Goal: Task Accomplishment & Management: Manage account settings

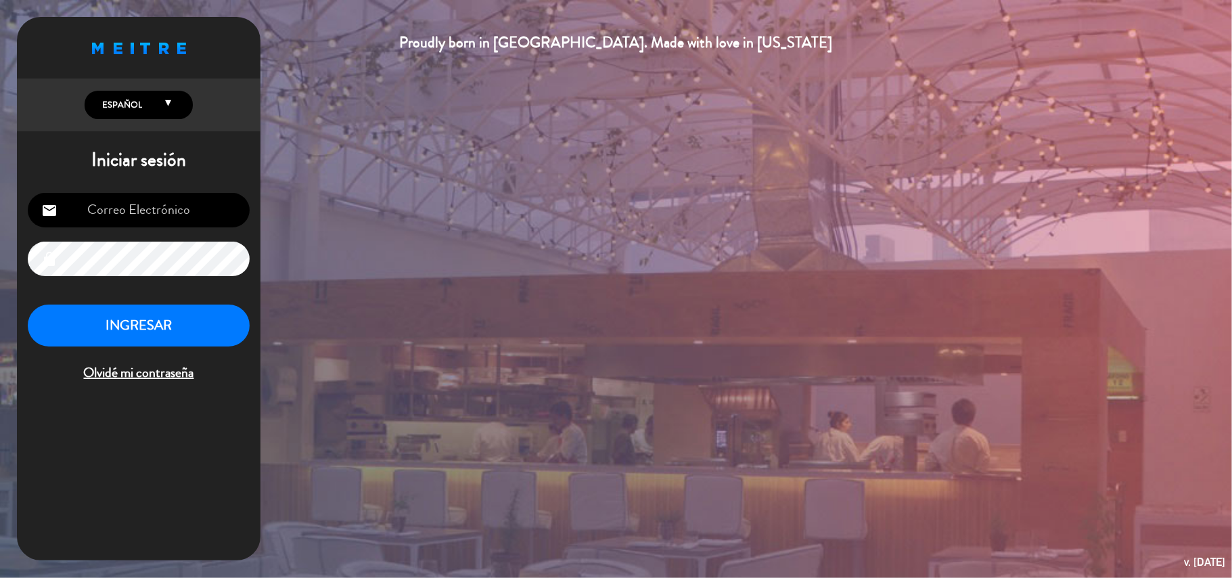
type input "[EMAIL_ADDRESS][DOMAIN_NAME]"
click at [189, 320] on button "INGRESAR" at bounding box center [139, 325] width 222 height 43
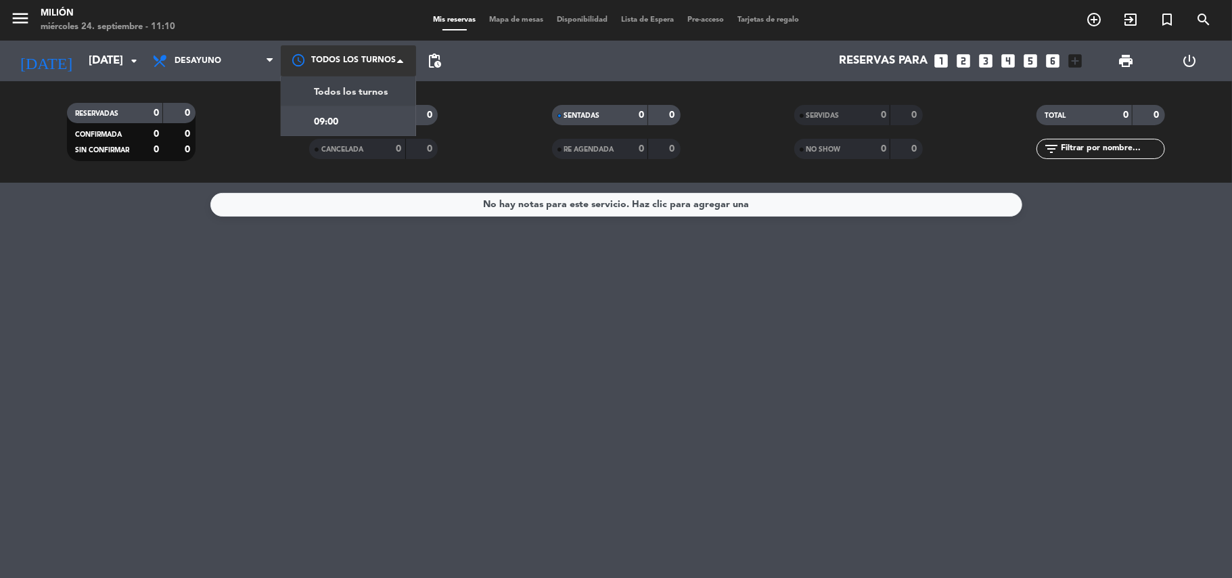
click at [398, 62] on span at bounding box center [404, 61] width 14 height 14
click at [355, 87] on span "Todos los turnos" at bounding box center [351, 93] width 74 height 16
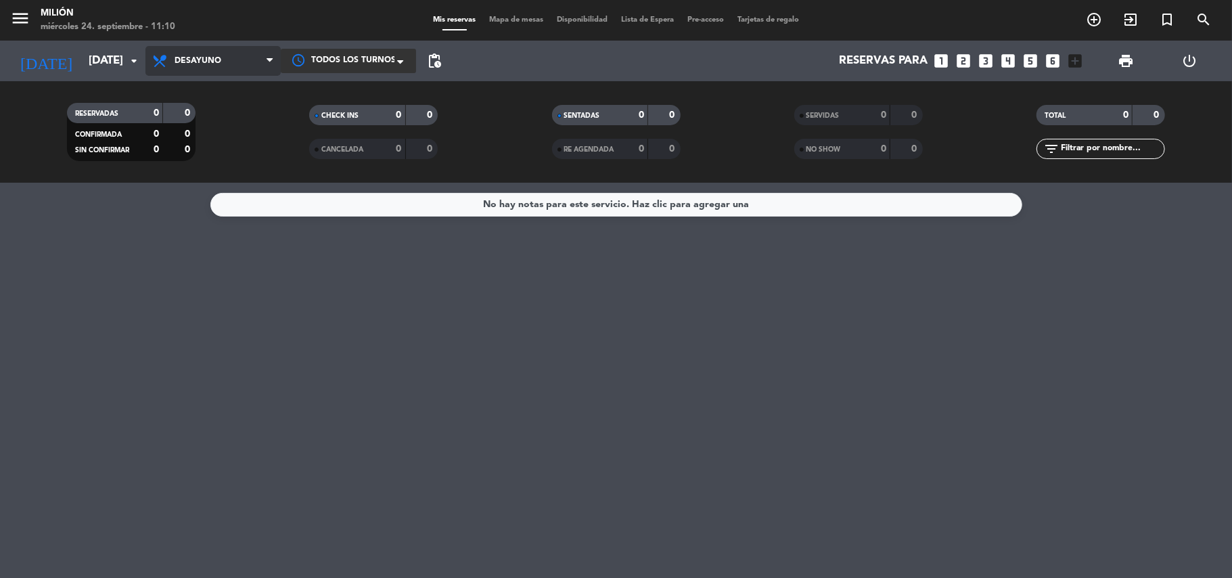
click at [275, 60] on span at bounding box center [274, 61] width 14 height 13
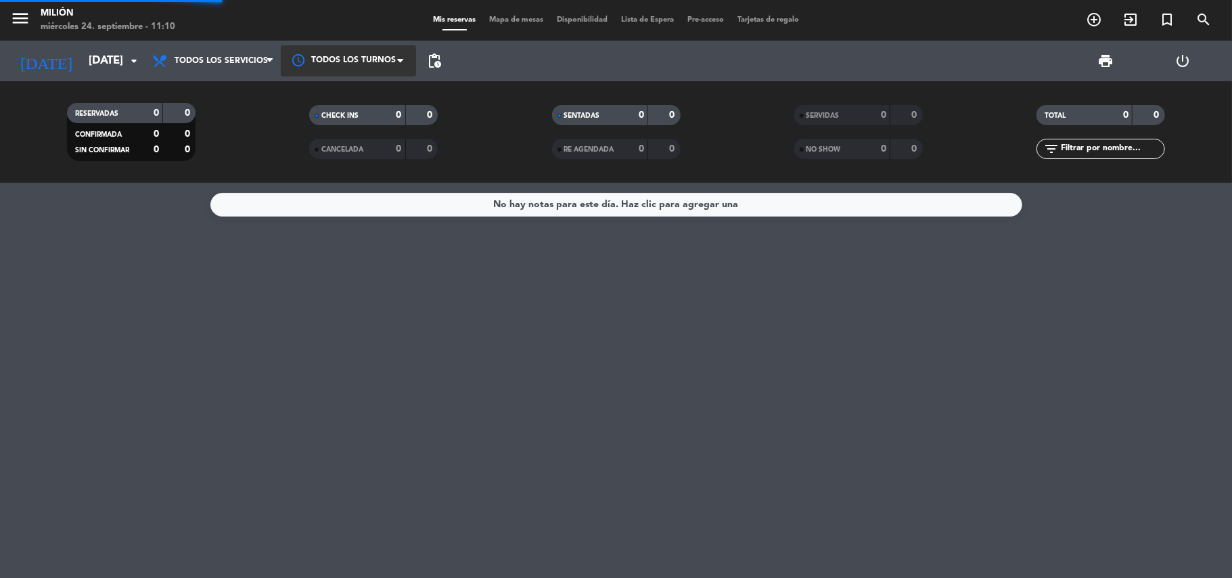
click at [240, 87] on div "menu Milión [DATE] 24. septiembre - 11:10 Mis reservas Mapa de mesas Disponibil…" at bounding box center [616, 91] width 1232 height 183
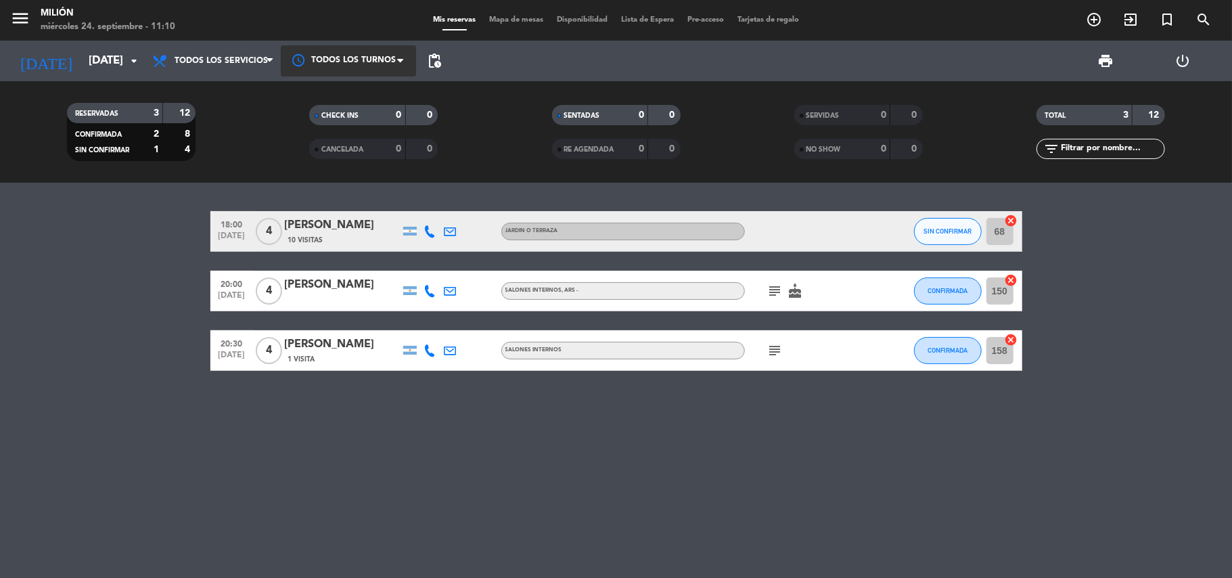
click at [777, 287] on icon "subject" at bounding box center [775, 291] width 16 height 16
click at [771, 350] on icon "subject" at bounding box center [775, 350] width 16 height 16
click at [750, 469] on div "18:00 [DATE] 4 [PERSON_NAME] de Oca 10 Visitas JARDIN o TERRAZA SIN CONFIRMAR 6…" at bounding box center [616, 380] width 1232 height 395
drag, startPoint x: 177, startPoint y: 463, endPoint x: 55, endPoint y: 451, distance: 122.4
click at [160, 458] on div "18:00 [DATE] 4 [PERSON_NAME] de Oca 10 Visitas JARDIN o TERRAZA SIN CONFIRMAR 6…" at bounding box center [616, 380] width 1232 height 395
